Goal: Check status: Check status

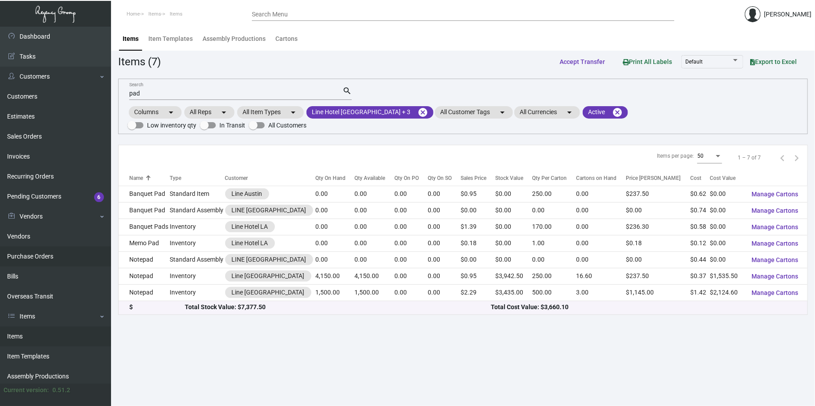
click at [32, 260] on link "Purchase Orders" at bounding box center [55, 257] width 111 height 20
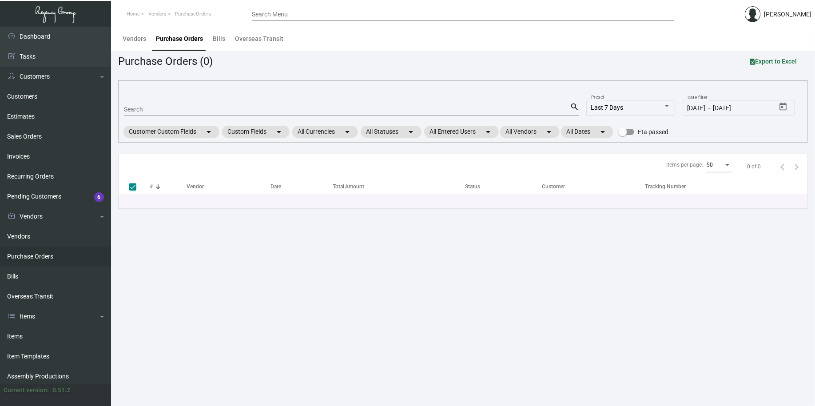
click at [152, 113] on input "Search" at bounding box center [347, 109] width 446 height 7
type input "10183"
checkbox input "false"
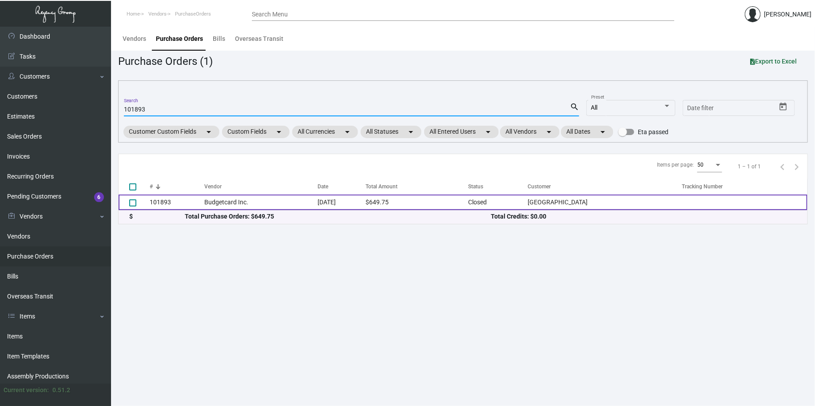
type input "101893"
click at [241, 208] on td "Budgetcard Inc." at bounding box center [260, 203] width 113 height 16
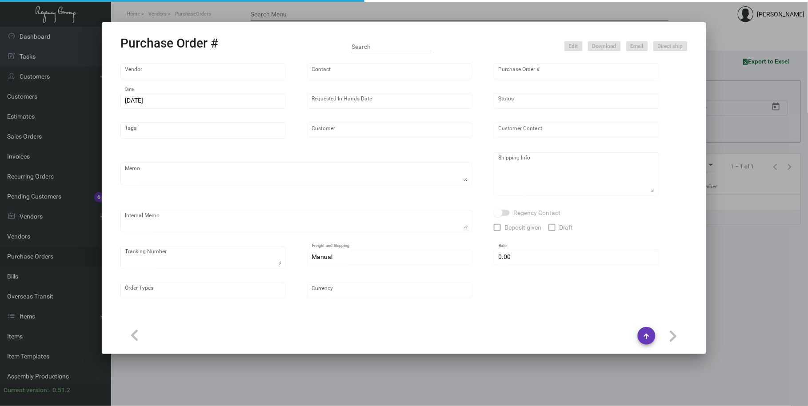
type input "Budgetcard Inc."
type input "Place Orders"
type input "101893"
type input "[DATE]"
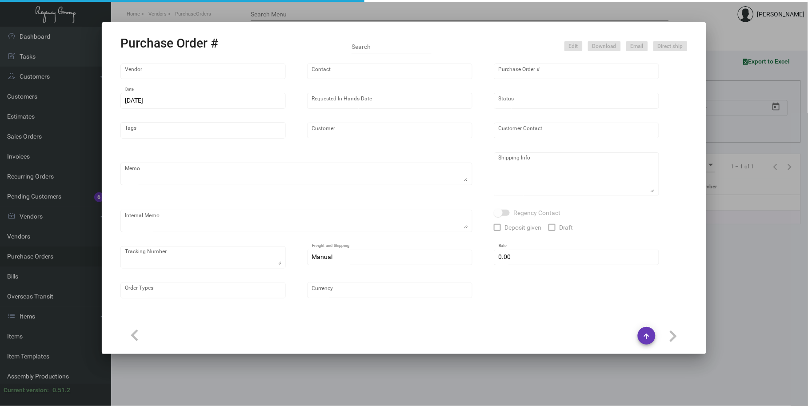
type input "[GEOGRAPHIC_DATA]"
type textarea "PLEASE SEND PDF PROOFS TO OUR ART TEAM ; [EMAIL_ADDRESS][DOMAIN_NAME] WITH ME I…"
type textarea "Regency Group LA - [PERSON_NAME] 10845 Vanowen [GEOGRAPHIC_DATA] US"
type textarea "10.31 - Proofs sent over; APPROVED. 11.3 - Acknowledgment received, scheduled s…"
checkbox input "true"
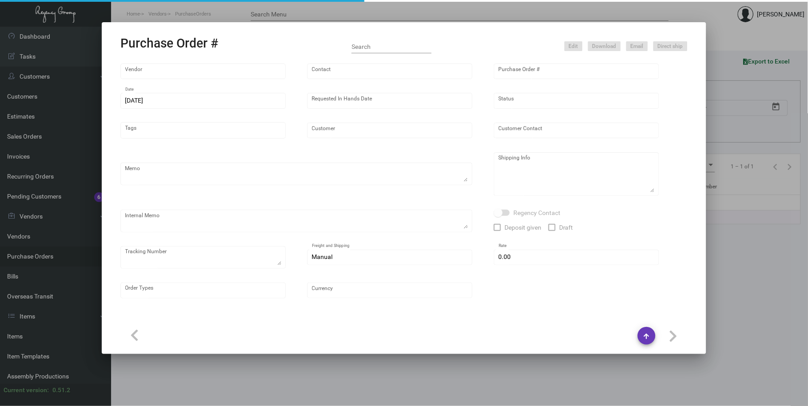
type input "$ 0.00"
type input "United States Dollar $"
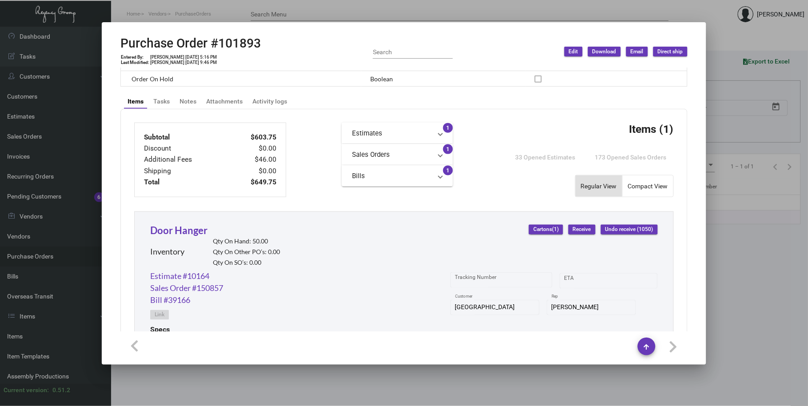
scroll to position [411, 0]
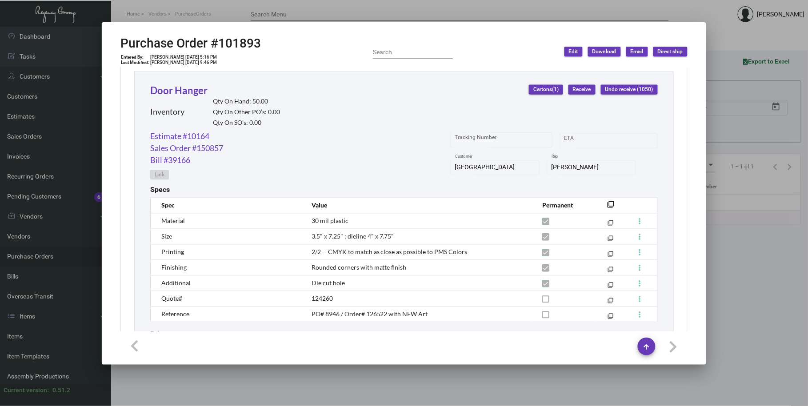
click at [245, 45] on h2 "Purchase Order #101893" at bounding box center [190, 43] width 140 height 15
copy h2 "101893"
drag, startPoint x: 511, startPoint y: 197, endPoint x: 811, endPoint y: 167, distance: 300.8
click at [511, 197] on transaction-item-specs "Specs Spec Value Permanent filter_none Material 30 mil plastic filter_none Size…" at bounding box center [403, 254] width 507 height 137
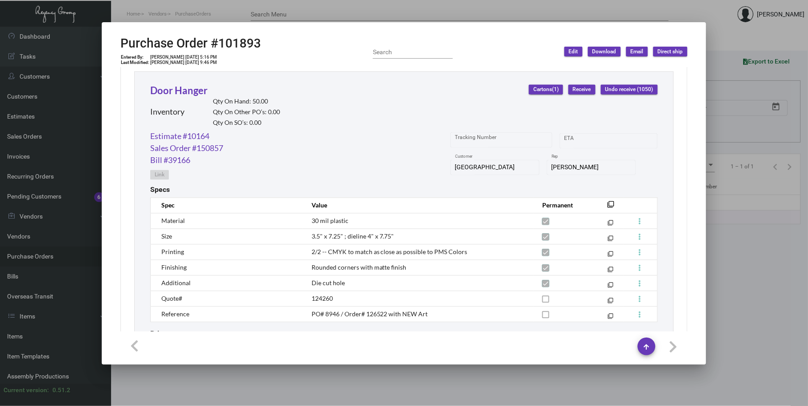
click at [480, 227] on td "30 mil plastic" at bounding box center [417, 221] width 231 height 16
click at [477, 105] on div "Door Hanger Inventory Qty On Hand: 50.00 Qty On Other PO’s: 0.00 Qty On SO’s: 0…" at bounding box center [403, 107] width 507 height 48
drag, startPoint x: 334, startPoint y: 298, endPoint x: 307, endPoint y: 298, distance: 27.1
click at [307, 298] on td "124260" at bounding box center [417, 299] width 231 height 16
copy span "124260"
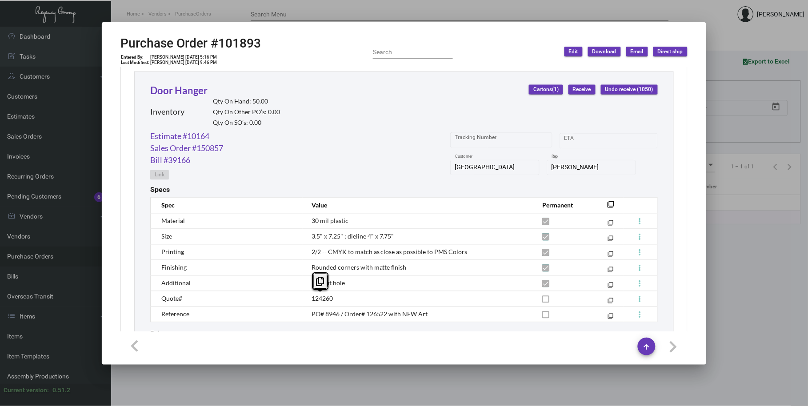
drag, startPoint x: 354, startPoint y: 267, endPoint x: 375, endPoint y: 263, distance: 21.8
click at [354, 267] on span "Rounded corners with matte finish" at bounding box center [358, 268] width 95 height 8
click at [649, 166] on div "USC Hotel Customer [PERSON_NAME] Rep" at bounding box center [553, 171] width 207 height 27
click at [167, 92] on link "Door Hanger" at bounding box center [178, 90] width 57 height 12
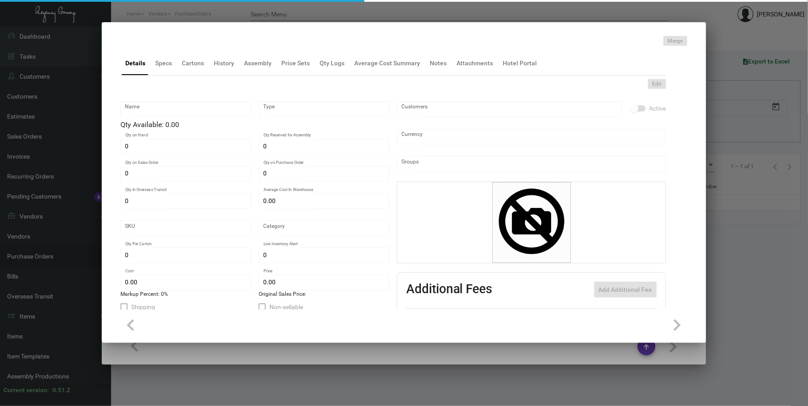
type input "Door Hanger"
type input "Inventory"
type input "50"
type input "$ 3.01875"
type input "1031-Door Hanger-59"
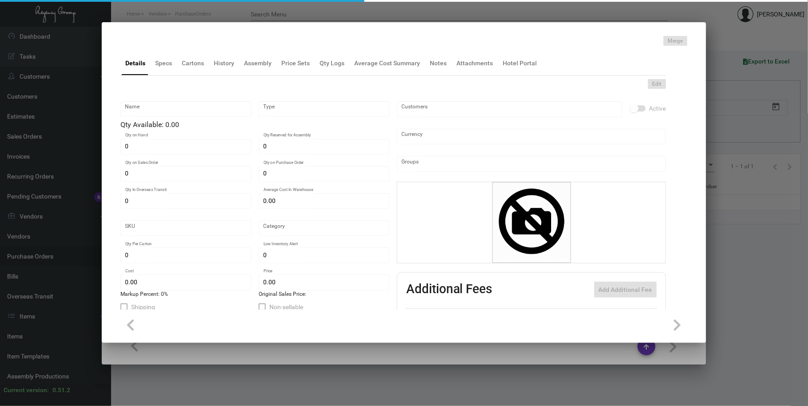
type input "Standard"
type input "1,000"
type input "200"
type input "$ 0.575"
type input "$ 2.19"
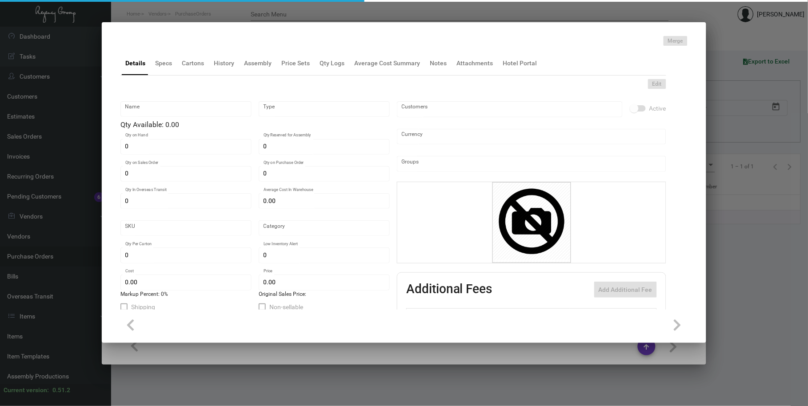
checkbox input "true"
type input "United States Dollar $"
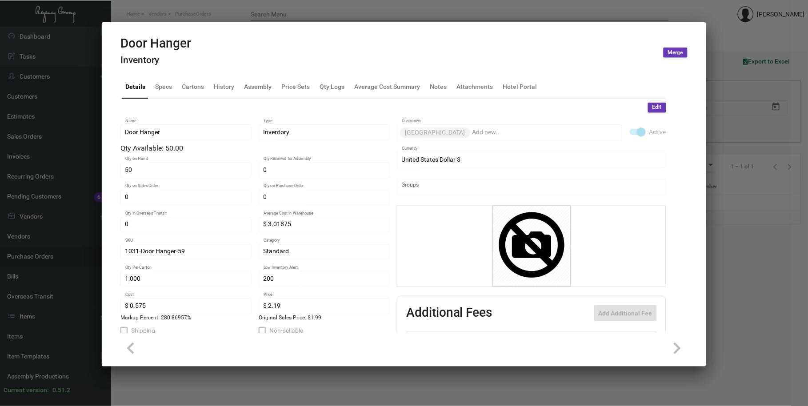
drag, startPoint x: 220, startPoint y: 69, endPoint x: 223, endPoint y: 88, distance: 18.9
click at [221, 73] on mat-tab-group "Details Specs Cartons History Assembly Price Sets Qty Logs Average Cost Summary…" at bounding box center [393, 201] width 567 height 264
click at [223, 88] on div "History" at bounding box center [224, 86] width 20 height 9
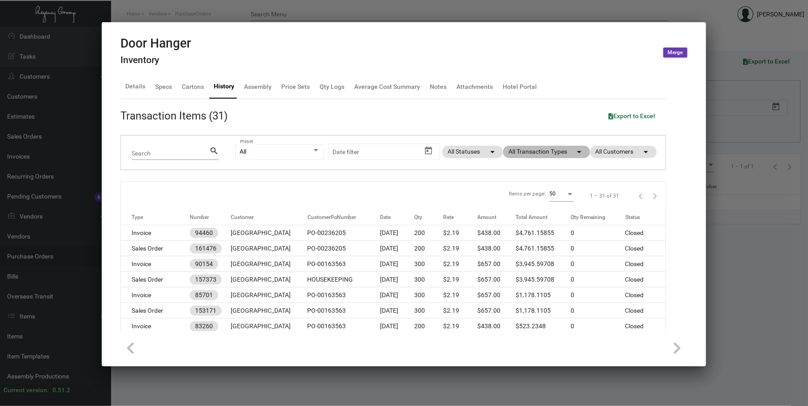
click at [544, 152] on mat-chip "All Transaction Types arrow_drop_down" at bounding box center [546, 152] width 87 height 12
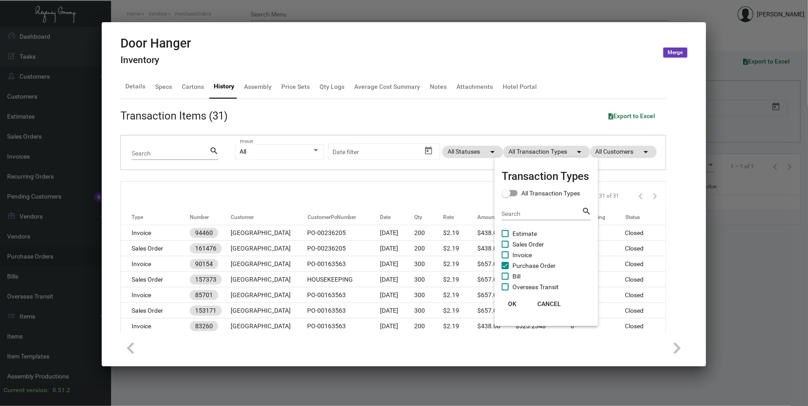
click at [529, 267] on span "Purchase Order" at bounding box center [533, 265] width 43 height 11
click at [505, 269] on input "Purchase Order" at bounding box center [505, 269] width 0 height 0
click at [529, 267] on span "Purchase Order" at bounding box center [533, 265] width 43 height 11
click at [505, 269] on input "Purchase Order" at bounding box center [505, 269] width 0 height 0
checkbox input "true"
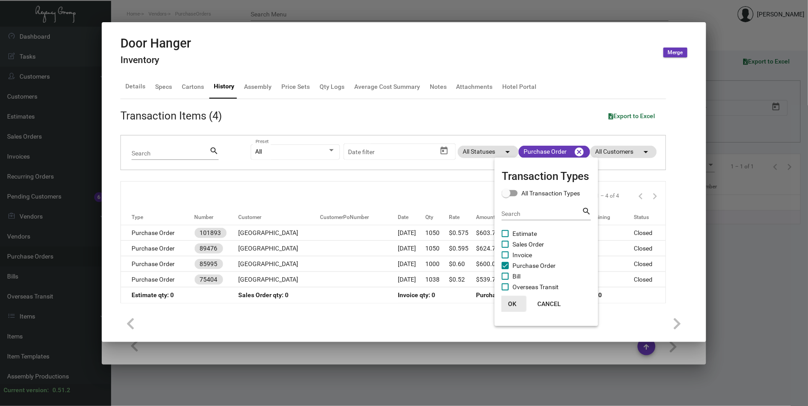
click at [509, 310] on button "OK" at bounding box center [512, 304] width 28 height 16
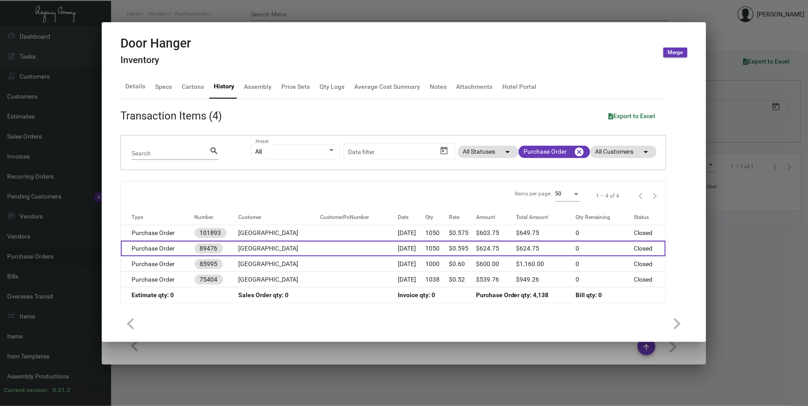
click at [271, 242] on td "[GEOGRAPHIC_DATA]" at bounding box center [279, 249] width 82 height 16
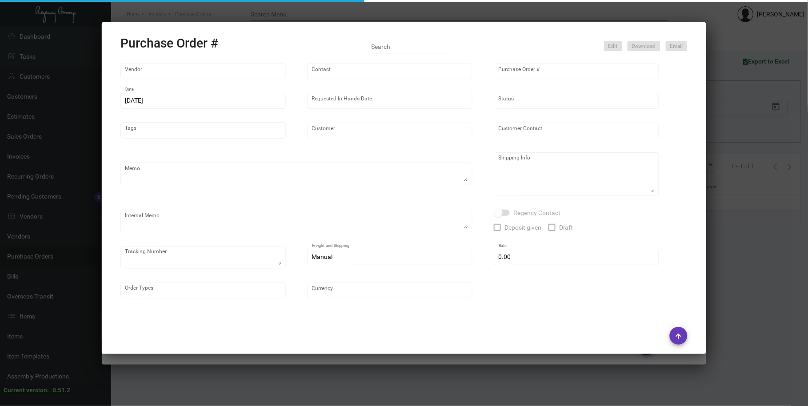
type input "Budgetcard Inc."
type input "[PERSON_NAME]"
type input "89476"
type input "[DATE]"
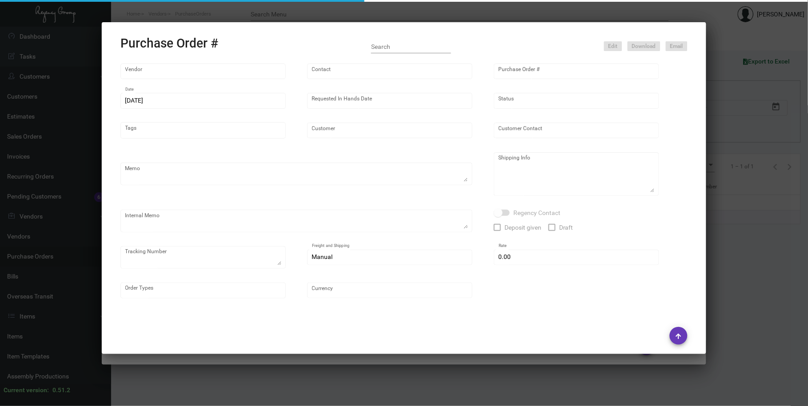
type input "[GEOGRAPHIC_DATA]"
type textarea "Regency Group LA [STREET_ADDRESS] [PERSON_NAME] is the receiver"
checkbox input "true"
type input "$ 0.00"
type input "United States Dollar $"
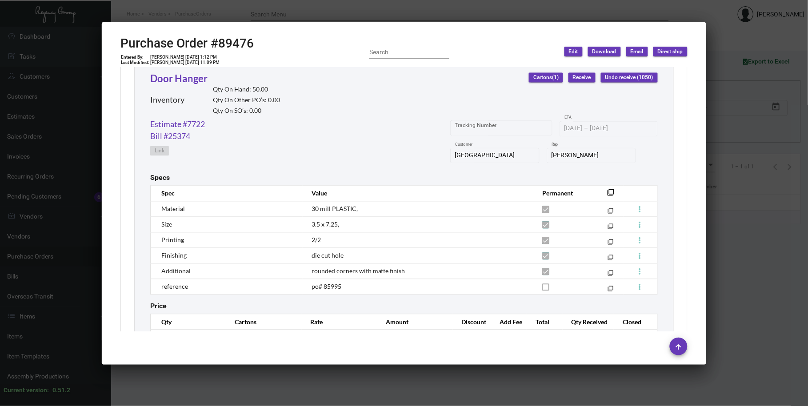
scroll to position [469, 0]
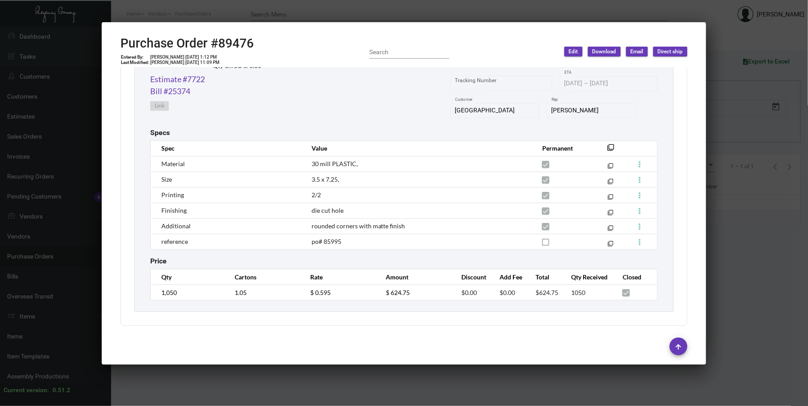
click at [358, 12] on div at bounding box center [404, 203] width 808 height 406
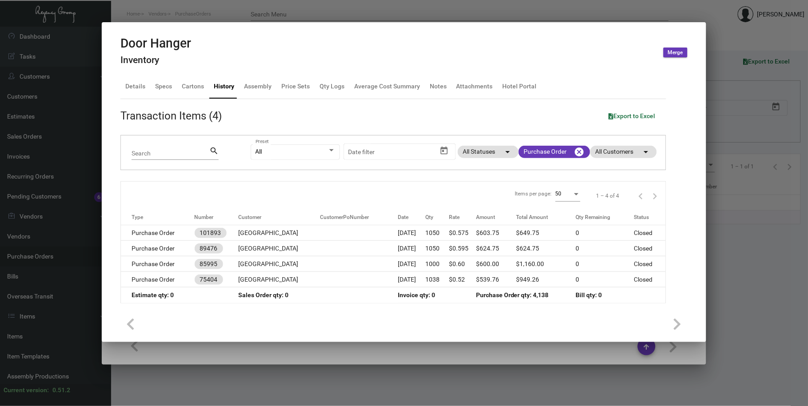
click at [358, 12] on div at bounding box center [404, 203] width 808 height 406
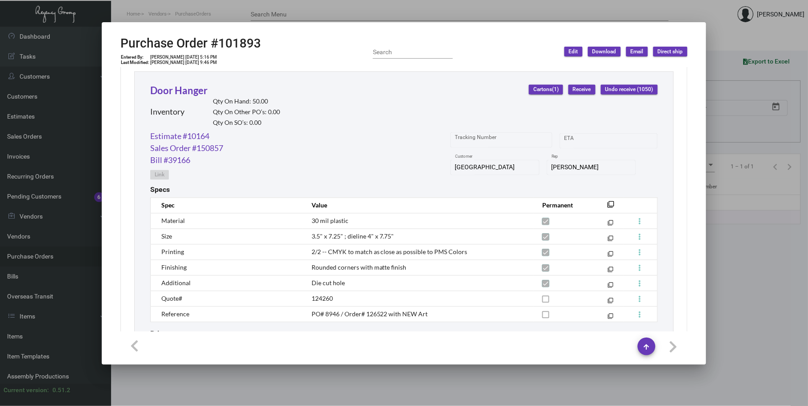
click at [533, 16] on div at bounding box center [404, 203] width 808 height 406
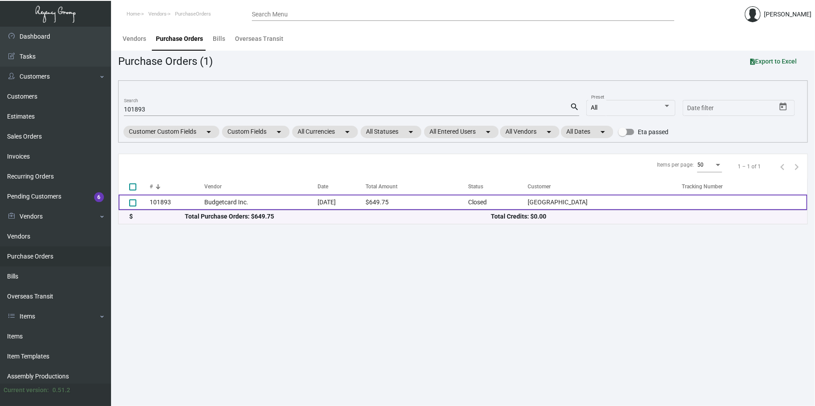
click at [468, 198] on td "$649.75" at bounding box center [417, 203] width 103 height 16
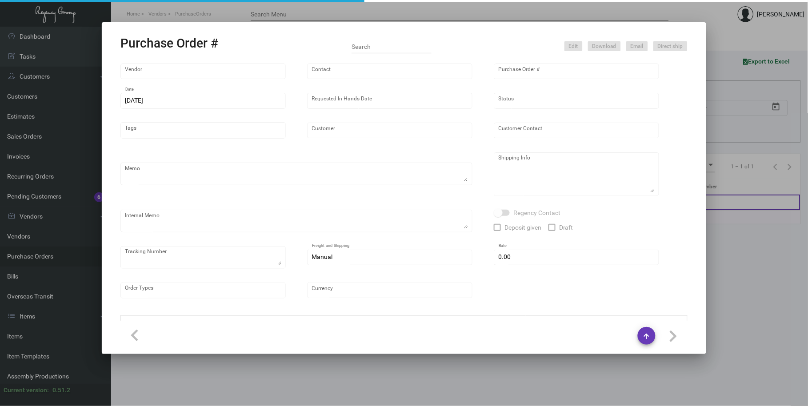
type input "Budgetcard Inc."
type input "Place Orders"
type input "101893"
type input "[DATE]"
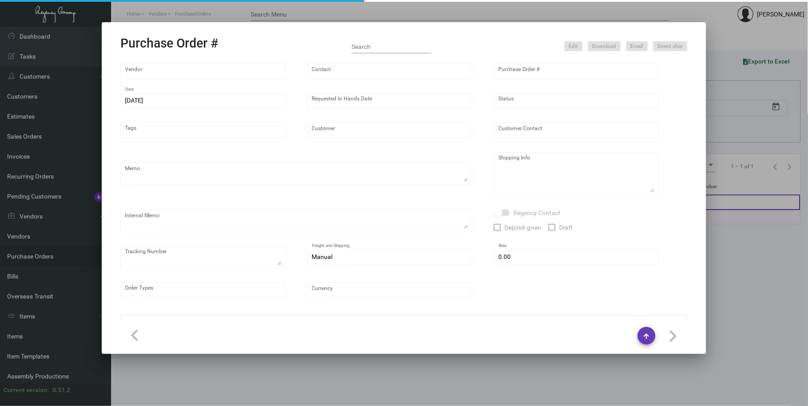
type input "[GEOGRAPHIC_DATA]"
type textarea "PLEASE SEND PDF PROOFS TO OUR ART TEAM ; [EMAIL_ADDRESS][DOMAIN_NAME] WITH ME I…"
type textarea "Regency Group LA - [PERSON_NAME] 10845 Vanowen [GEOGRAPHIC_DATA] US"
type textarea "10.31 - Proofs sent over; APPROVED. 11.3 - Acknowledgment received, scheduled s…"
checkbox input "true"
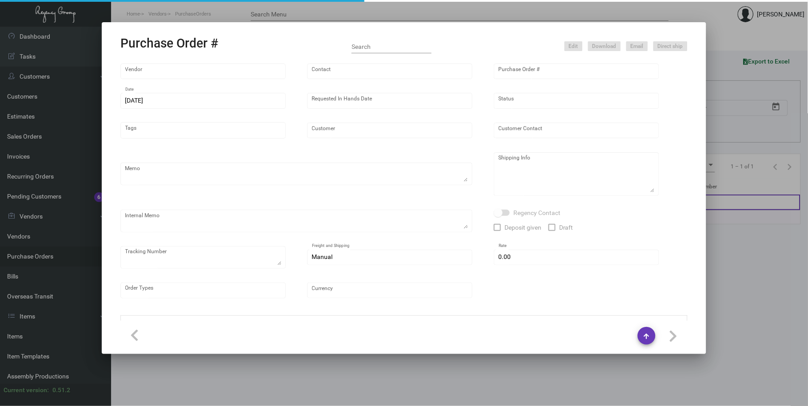
type input "$ 0.00"
type input "United States Dollar $"
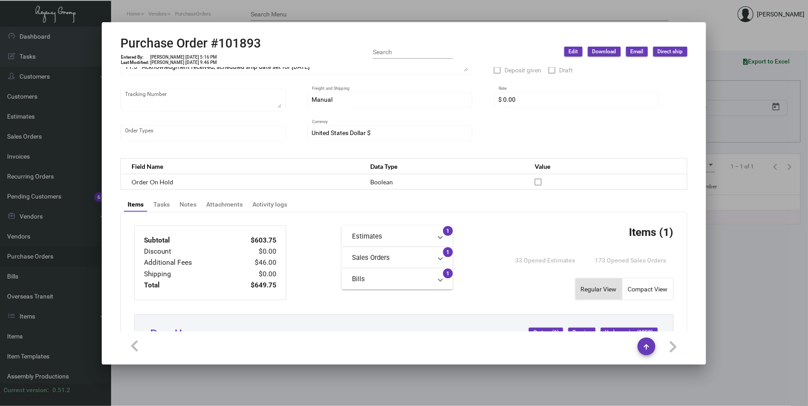
scroll to position [411, 0]
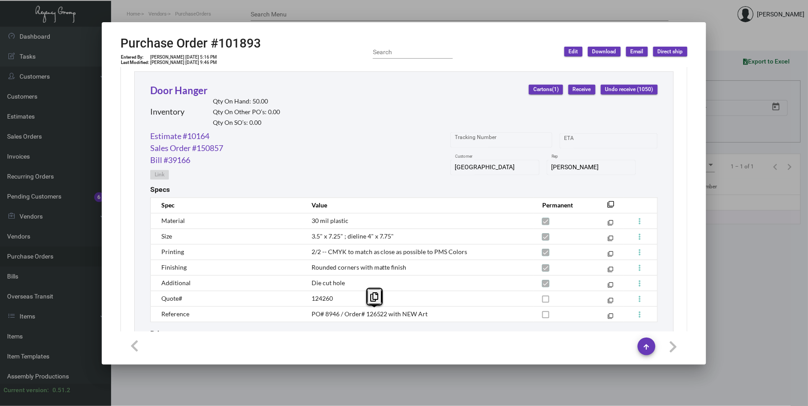
drag, startPoint x: 386, startPoint y: 314, endPoint x: 362, endPoint y: 312, distance: 23.6
click at [362, 312] on span "PO# 8946 / Order# 126522 with NEW Art" at bounding box center [369, 314] width 116 height 8
